Goal: Navigation & Orientation: Find specific page/section

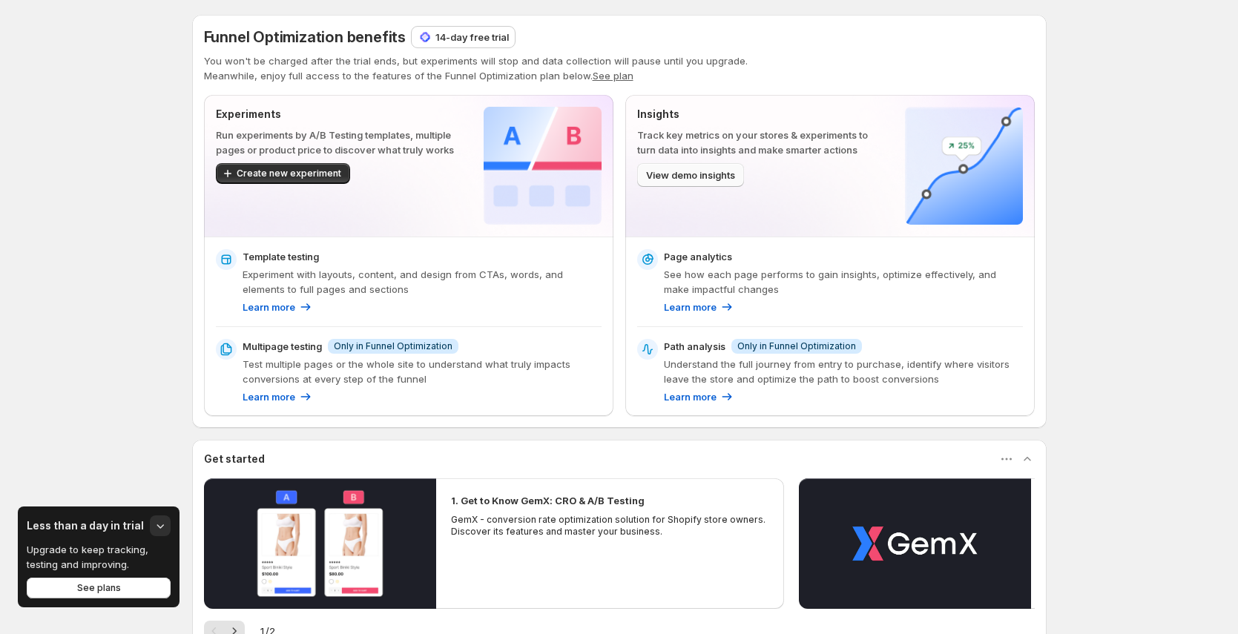
click at [719, 177] on span "View demo insights" at bounding box center [690, 175] width 89 height 15
click at [157, 527] on icon "button" at bounding box center [160, 525] width 15 height 15
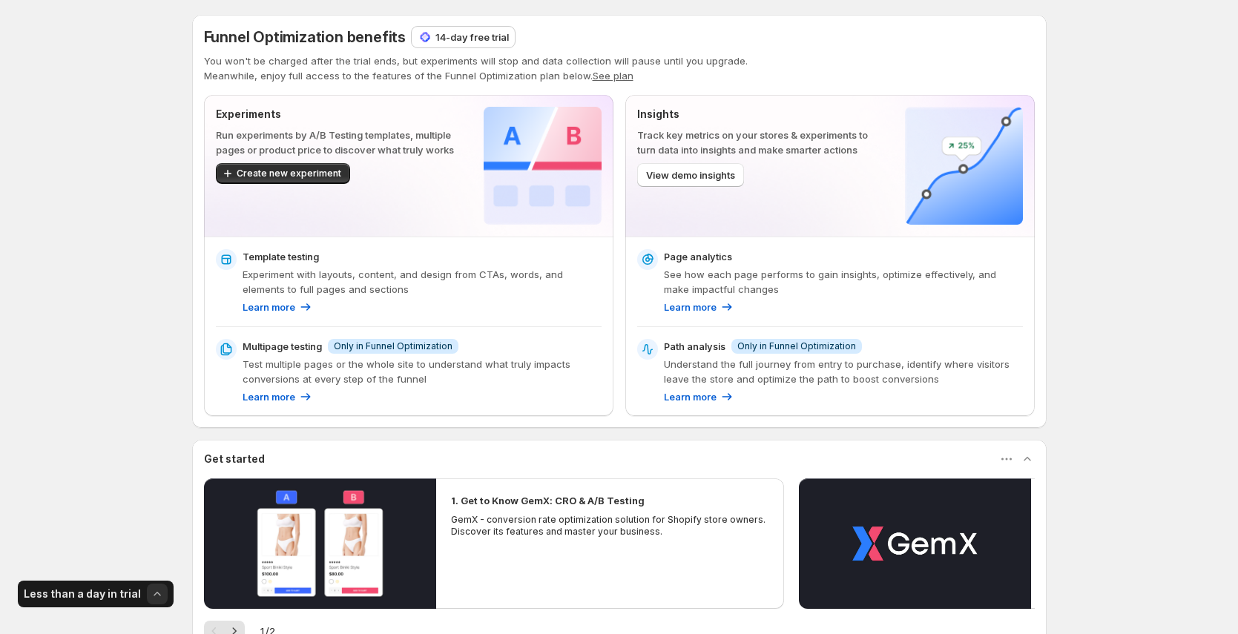
click at [664, 195] on div "Insights Track key metrics on your stores & experiments to turn data into insig…" at bounding box center [759, 166] width 244 height 118
click at [684, 182] on span "View demo insights" at bounding box center [690, 175] width 89 height 15
click at [718, 172] on span "View demo insights" at bounding box center [690, 175] width 89 height 15
